Goal: Task Accomplishment & Management: Manage account settings

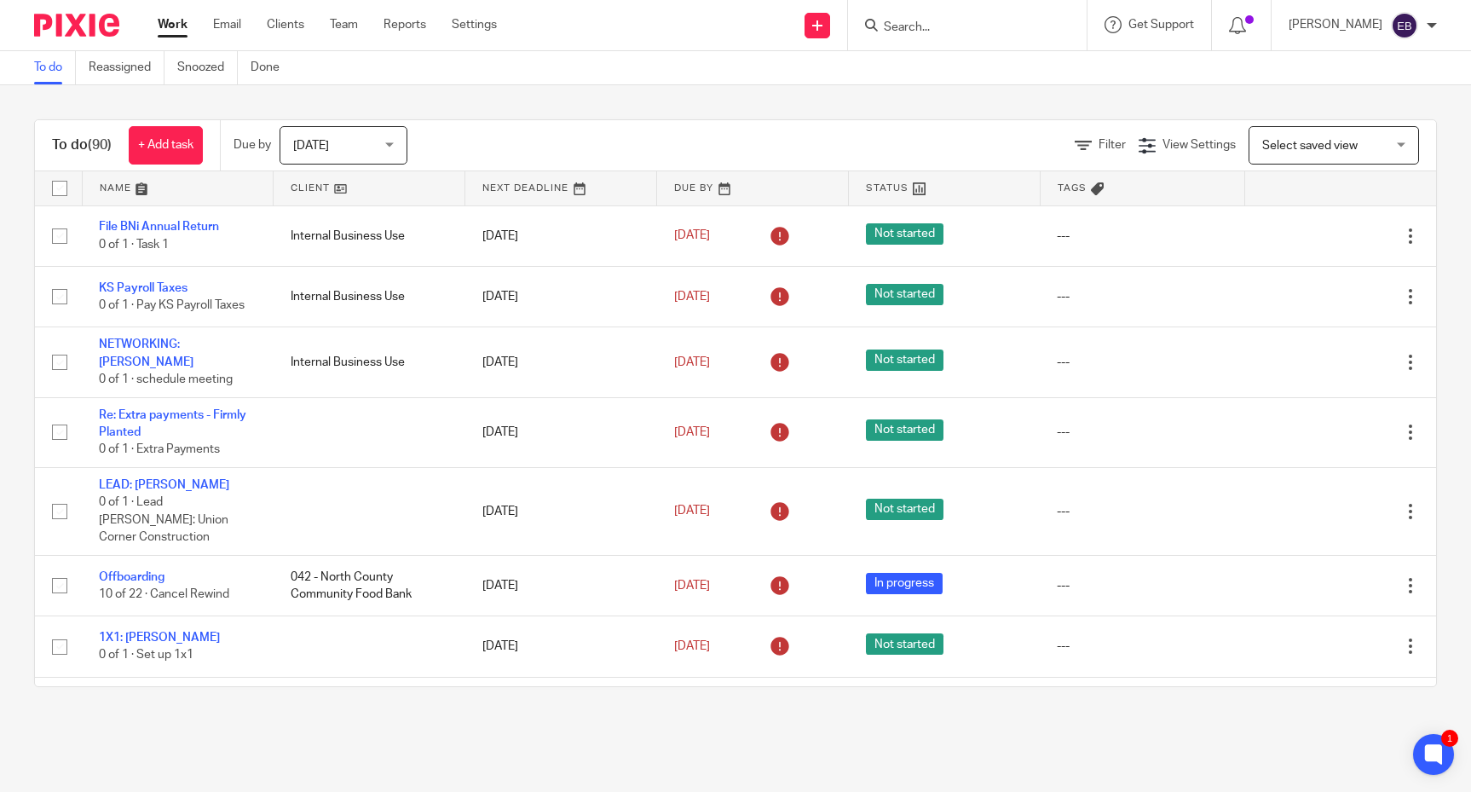
click at [637, 114] on div "To do (90) + Add task Due by Today Today Today Tomorrow This week Next week Thi…" at bounding box center [735, 403] width 1471 height 636
click at [477, 32] on link "Settings" at bounding box center [474, 24] width 45 height 17
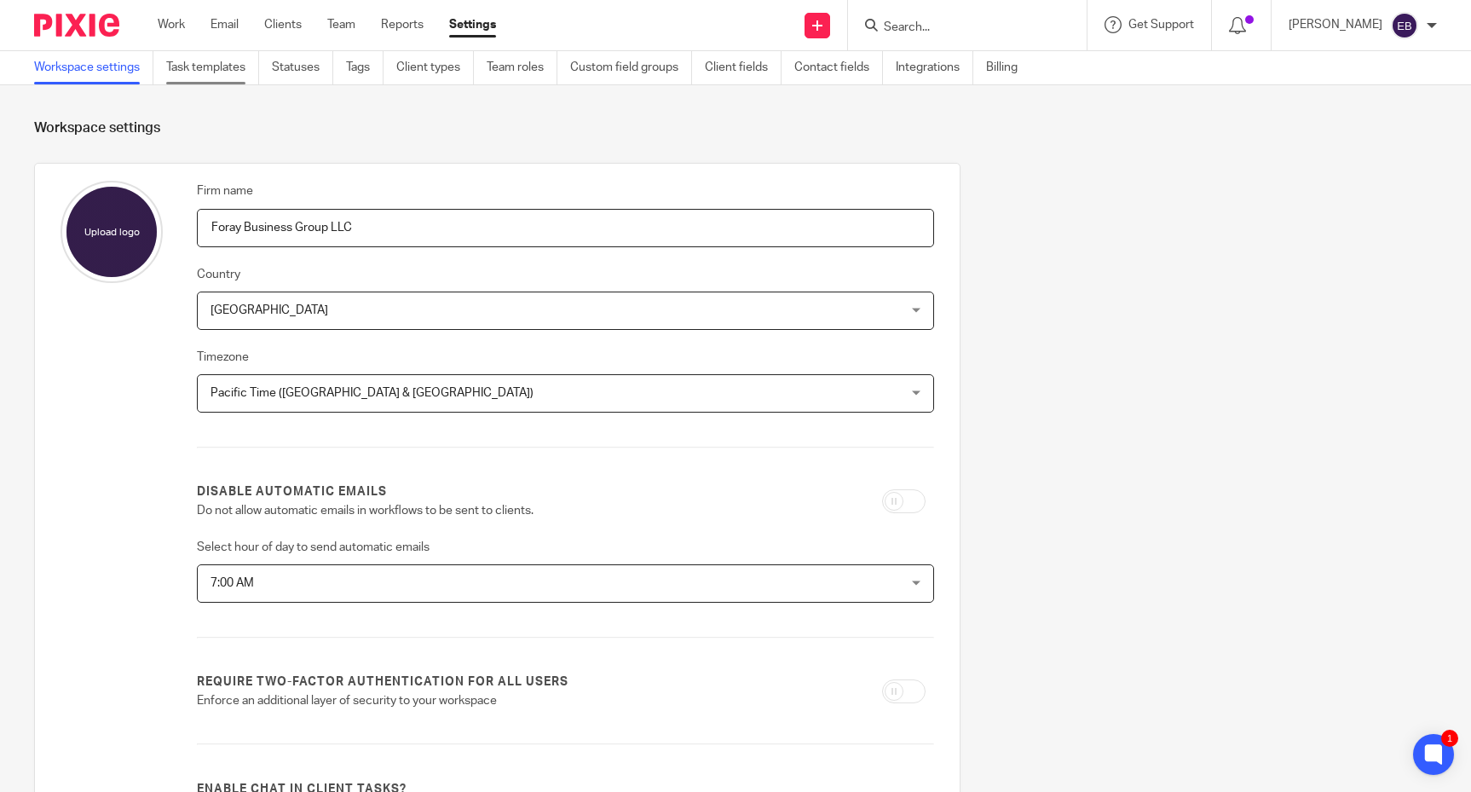
click at [210, 73] on link "Task templates" at bounding box center [212, 67] width 93 height 33
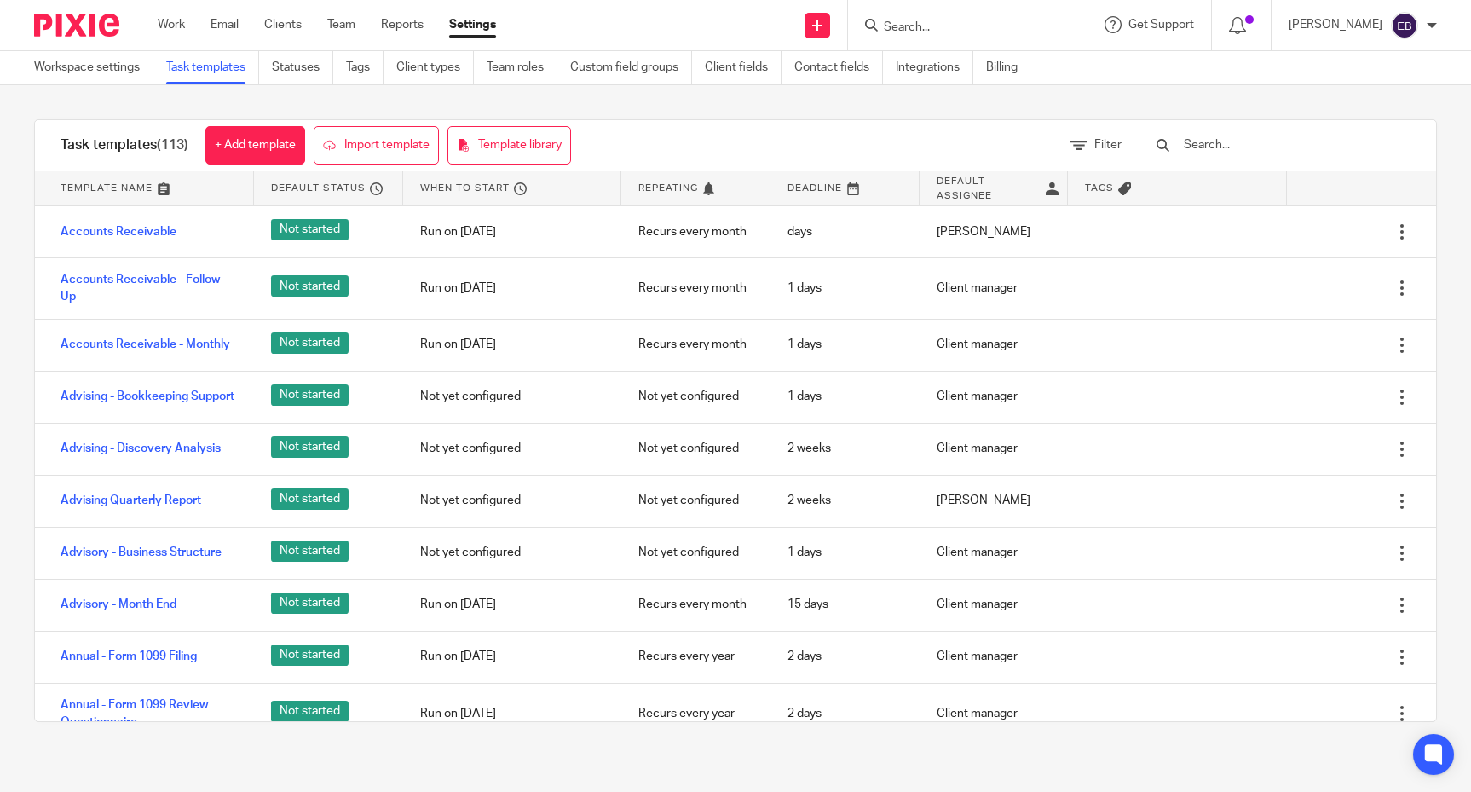
click at [1193, 149] on input "text" at bounding box center [1281, 145] width 199 height 19
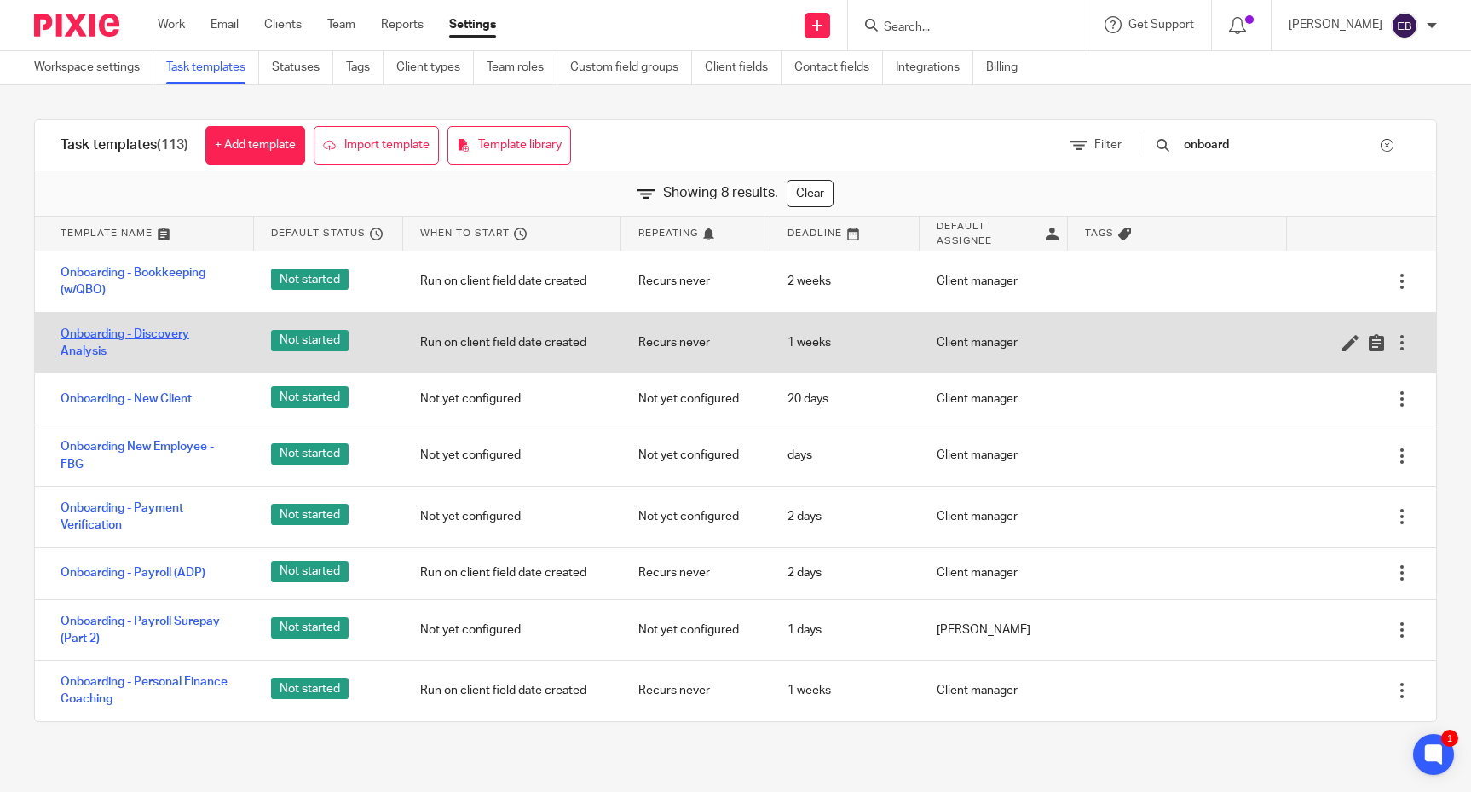
type input "onboard"
click at [169, 336] on link "Onboarding - Discovery Analysis" at bounding box center [149, 343] width 176 height 35
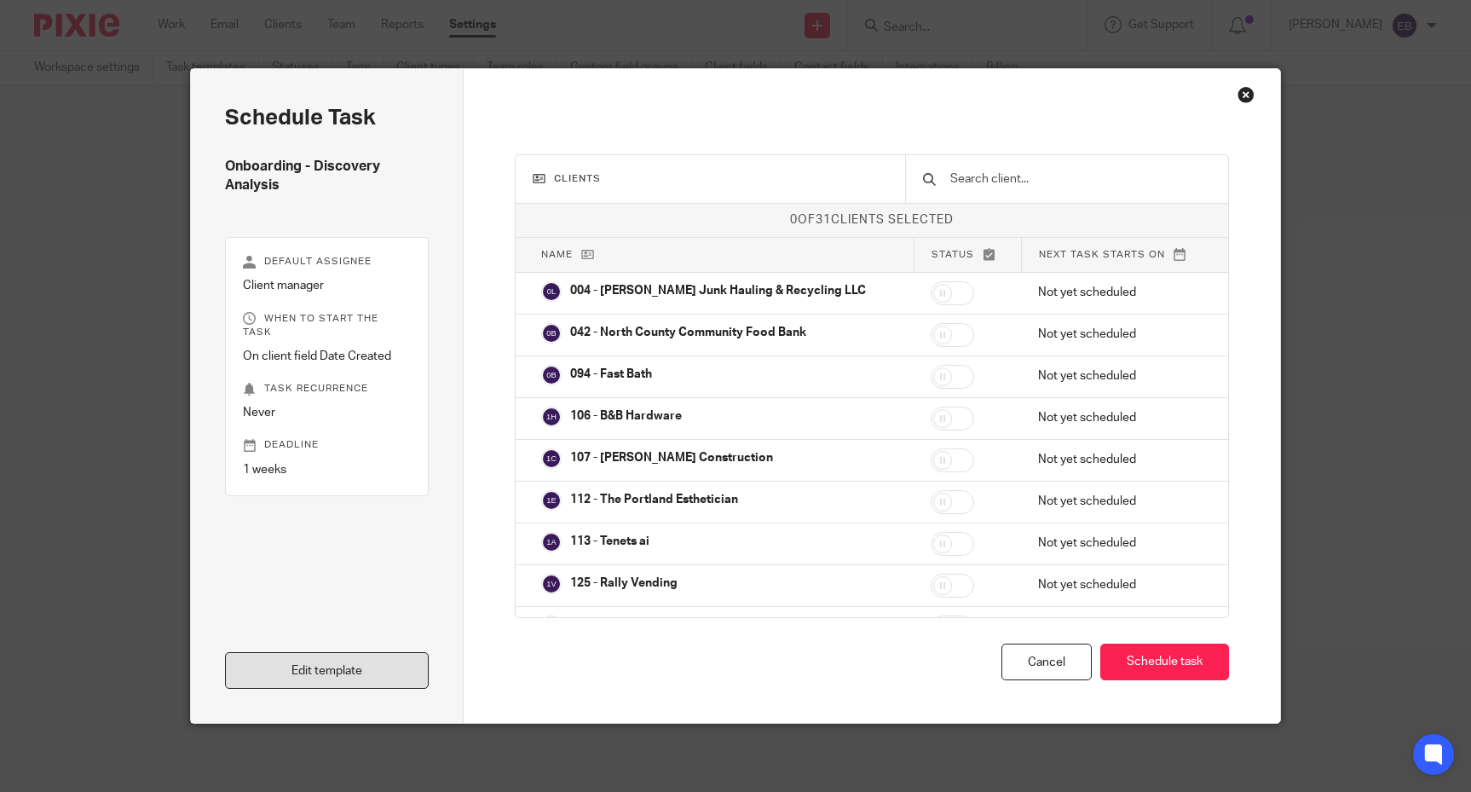
click at [315, 672] on link "Edit template" at bounding box center [327, 670] width 204 height 37
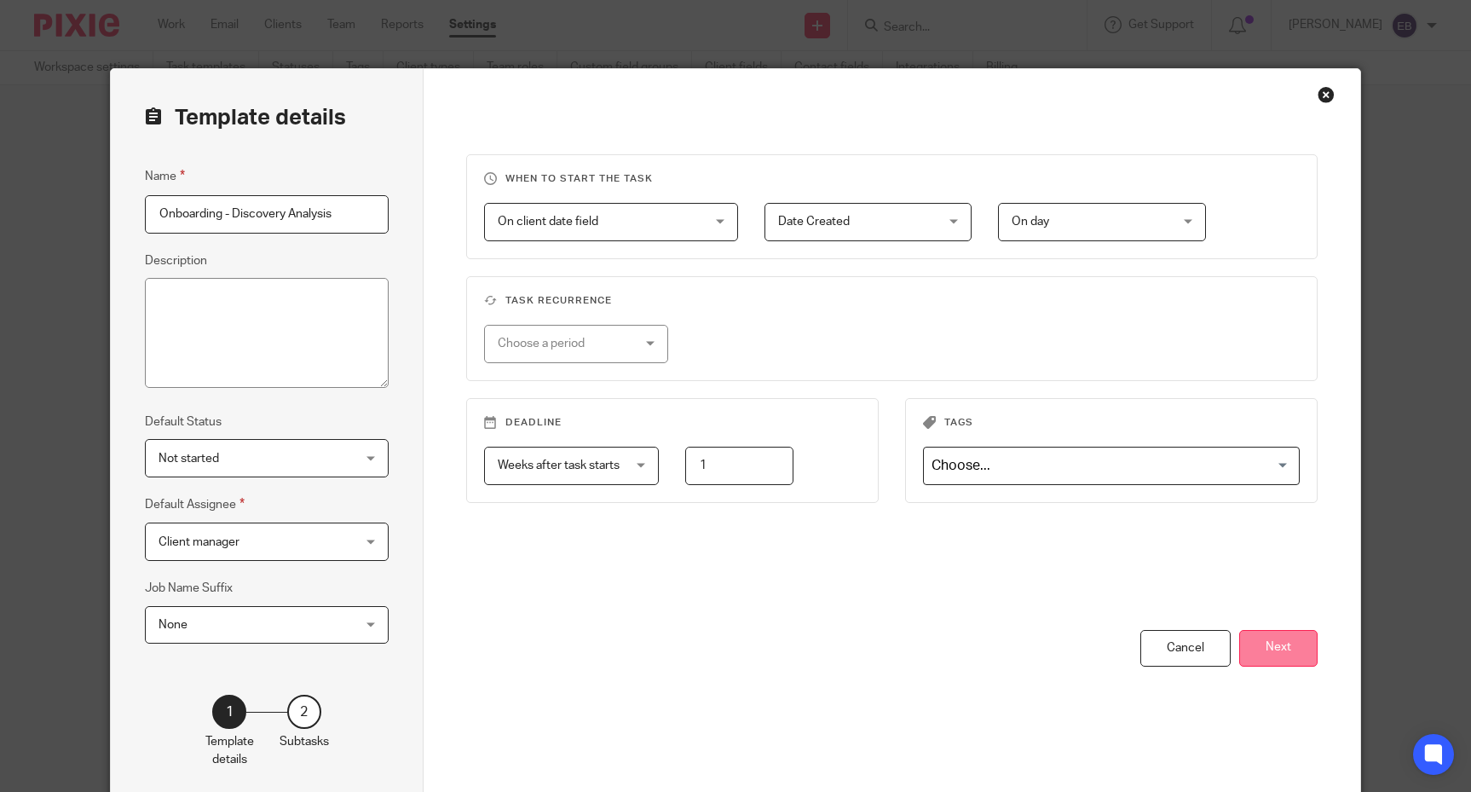
click at [1274, 656] on button "Next" at bounding box center [1278, 648] width 78 height 37
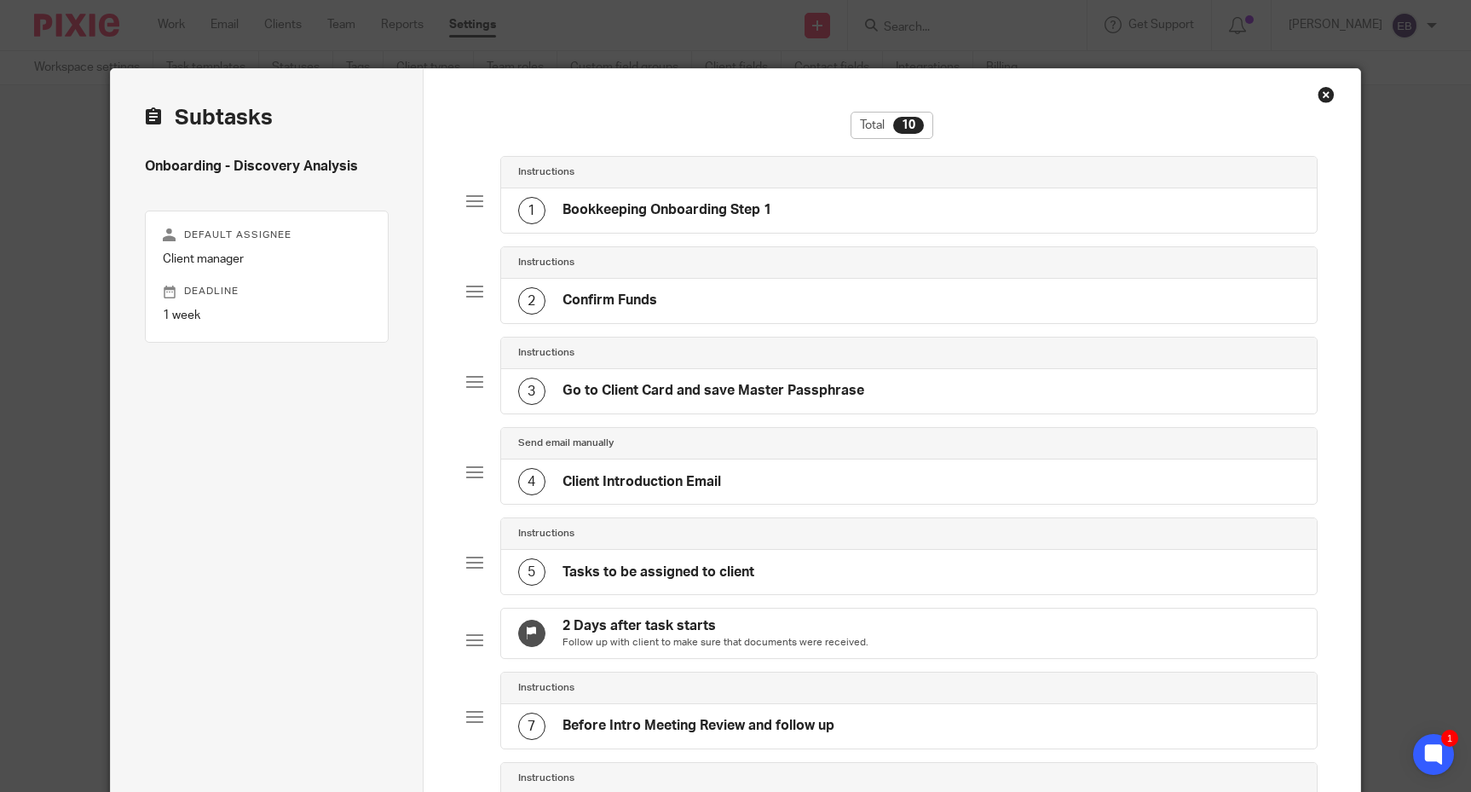
click at [765, 580] on div "5 Tasks to be assigned to client" at bounding box center [909, 572] width 816 height 44
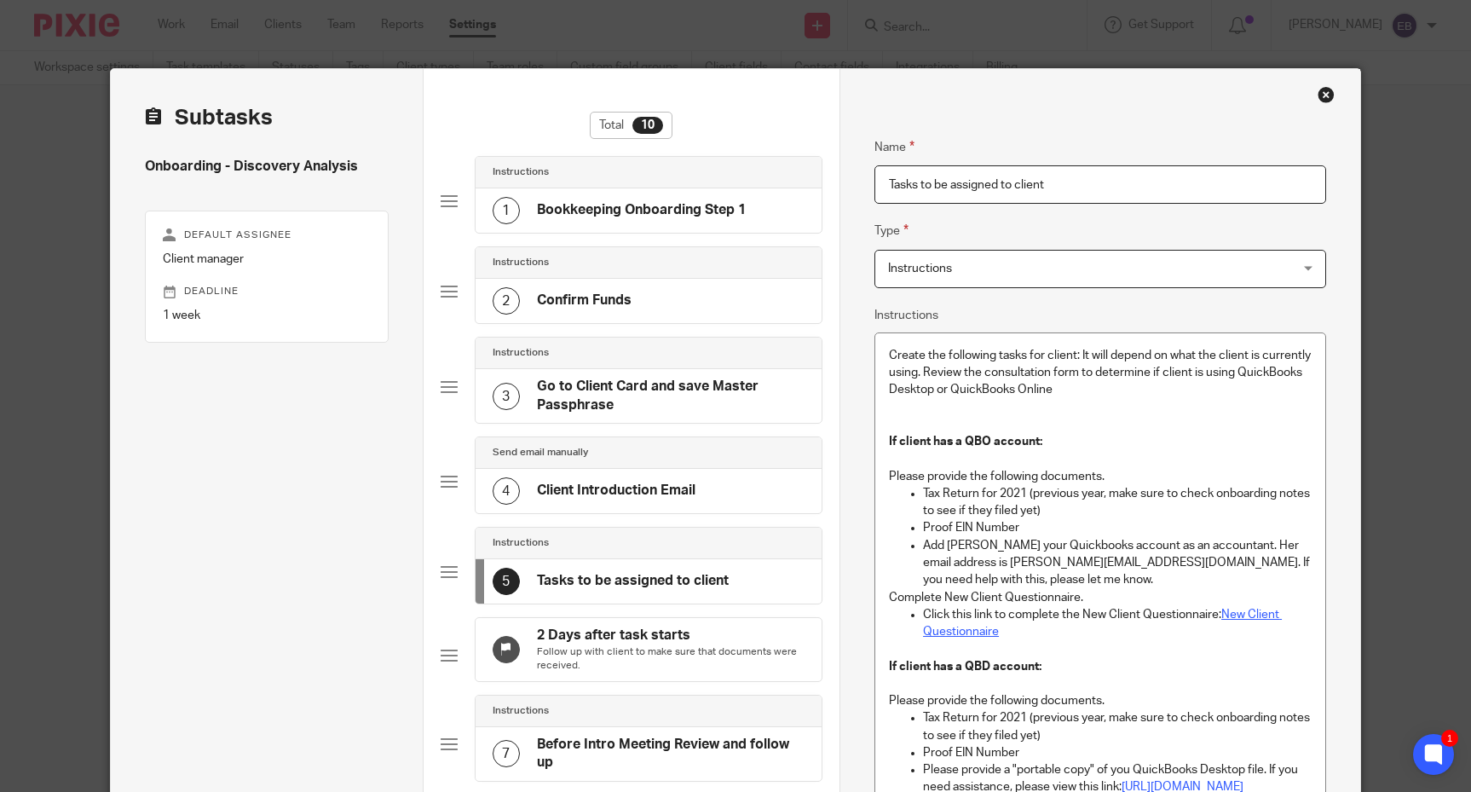
click at [972, 625] on link "New Client Questionnaire" at bounding box center [1102, 623] width 359 height 29
click at [978, 633] on link "New Client Questionnaire" at bounding box center [1102, 623] width 359 height 29
click at [979, 632] on link "New Client Questionnaire" at bounding box center [1102, 623] width 359 height 29
